Goal: Task Accomplishment & Management: Manage account settings

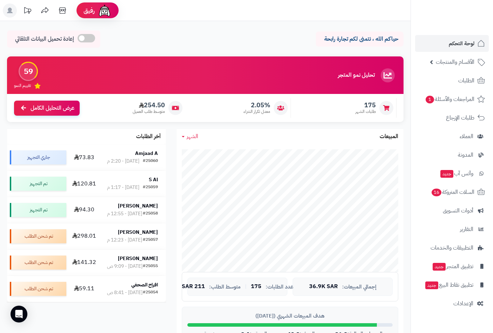
scroll to position [260, 0]
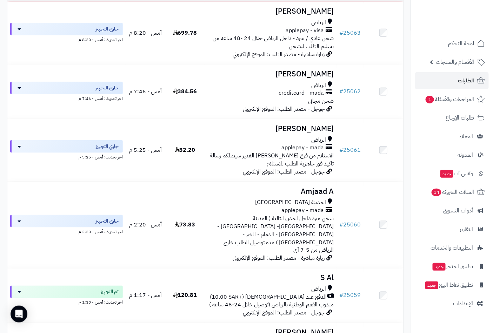
scroll to position [195, 0]
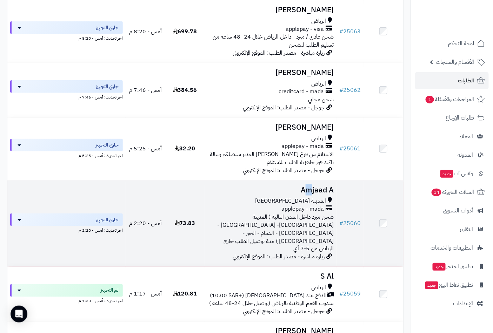
click at [310, 186] on h3 "Amjaad A" at bounding box center [271, 190] width 126 height 8
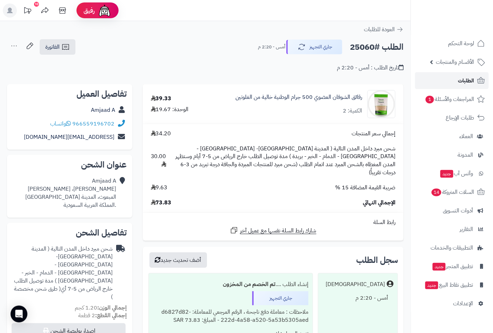
click at [465, 79] on span "الطلبات" at bounding box center [466, 81] width 16 height 10
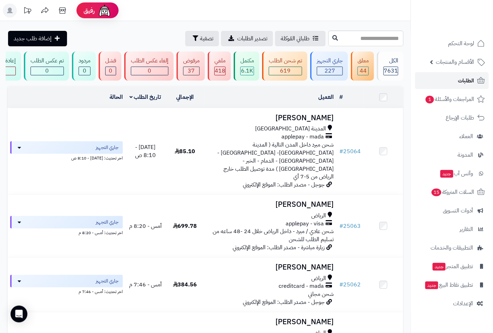
click at [466, 82] on span "الطلبات" at bounding box center [466, 81] width 16 height 10
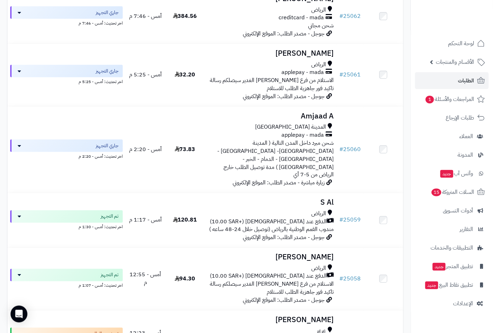
scroll to position [272, 0]
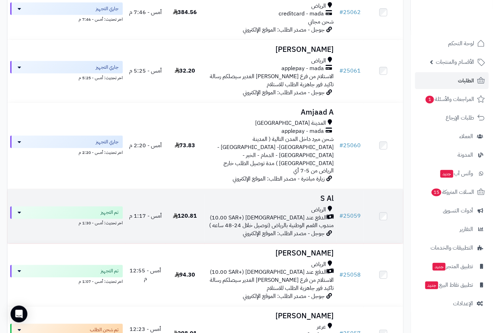
click at [317, 206] on span "الرياض" at bounding box center [318, 210] width 15 height 8
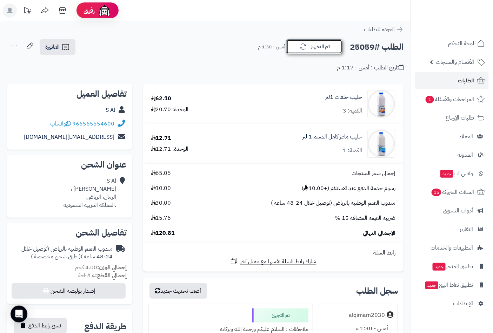
click at [312, 50] on button "تم التجهيز" at bounding box center [314, 46] width 56 height 15
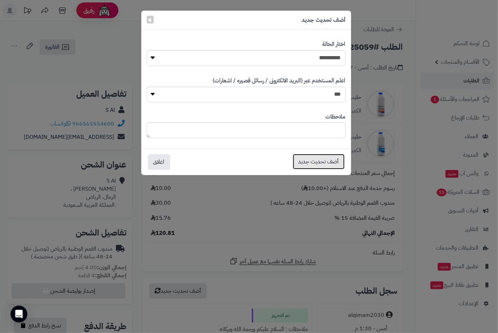
click at [328, 163] on button "أضف تحديث جديد" at bounding box center [319, 161] width 52 height 15
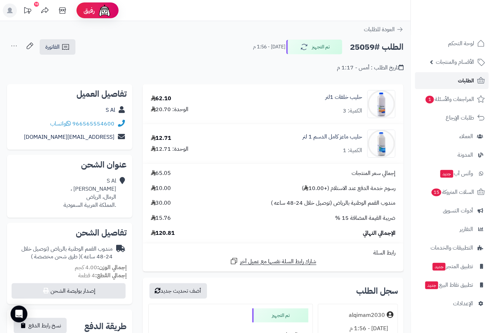
click at [459, 78] on span "الطلبات" at bounding box center [466, 81] width 16 height 10
click at [462, 81] on span "الطلبات" at bounding box center [466, 81] width 16 height 10
click at [457, 42] on span "لوحة التحكم" at bounding box center [461, 44] width 26 height 10
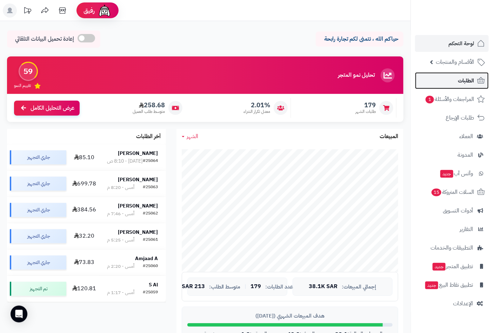
click at [467, 83] on span "الطلبات" at bounding box center [466, 81] width 16 height 10
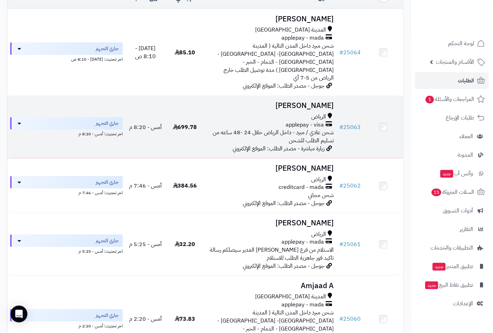
scroll to position [117, 0]
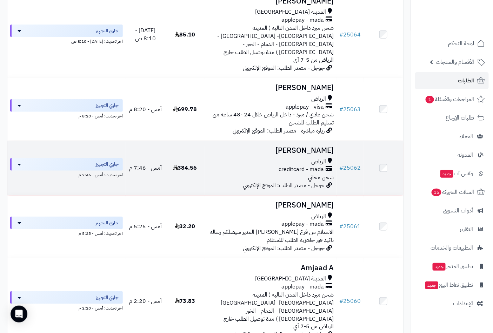
click at [307, 147] on h3 "Mohammed Suliman‬‏" at bounding box center [271, 151] width 126 height 8
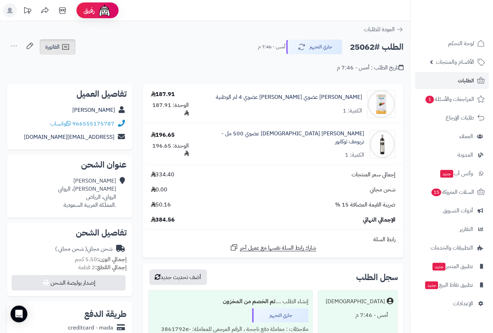
click at [65, 43] on icon at bounding box center [65, 47] width 8 height 8
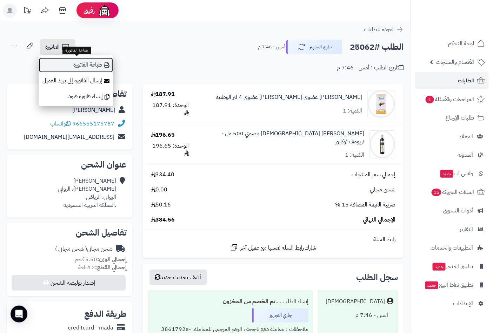
click at [81, 62] on link "طباعة الفاتورة" at bounding box center [76, 65] width 75 height 16
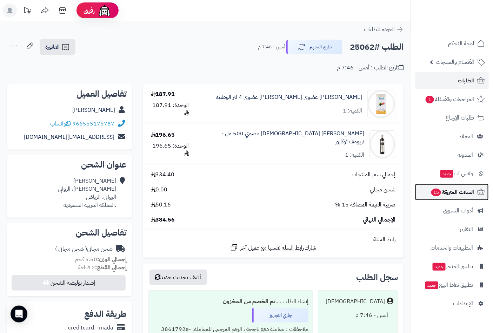
click at [440, 190] on span "السلات المتروكة 15" at bounding box center [452, 192] width 44 height 10
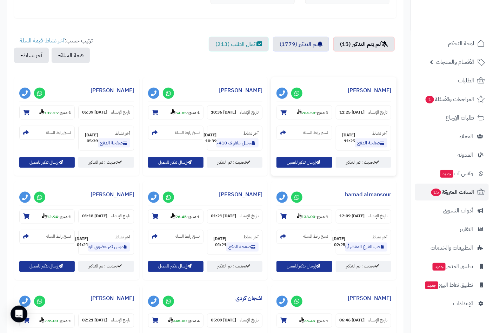
scroll to position [233, 0]
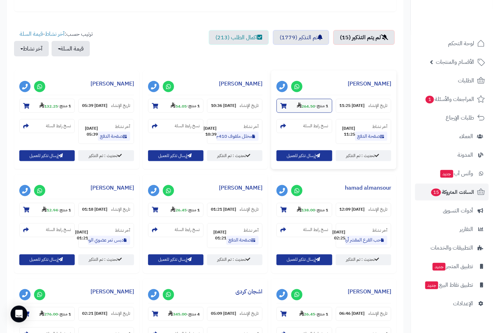
click at [282, 103] on icon at bounding box center [283, 106] width 6 height 6
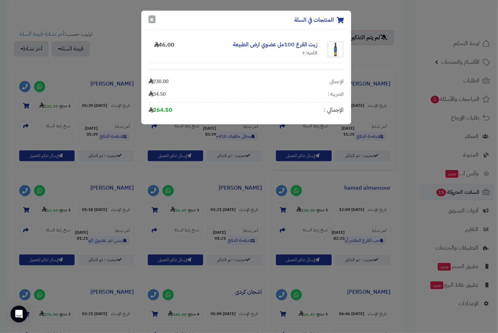
click at [152, 20] on button "×" at bounding box center [152, 19] width 7 height 8
